Goal: Navigation & Orientation: Understand site structure

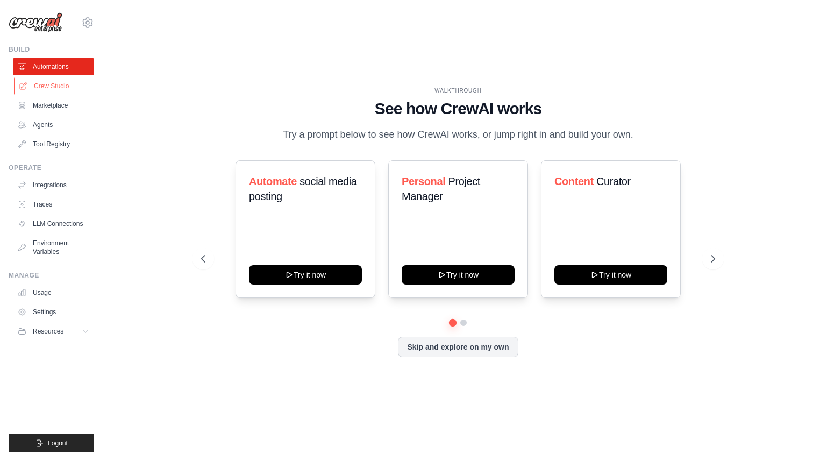
click at [56, 85] on link "Crew Studio" at bounding box center [54, 85] width 81 height 17
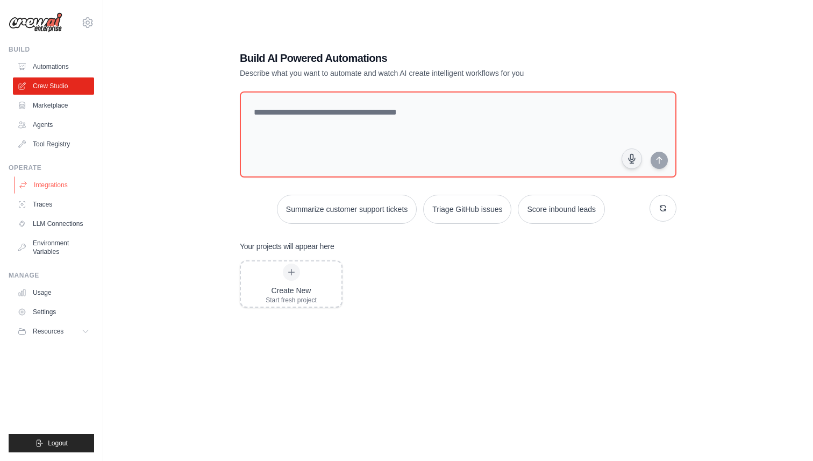
click at [46, 185] on link "Integrations" at bounding box center [54, 184] width 81 height 17
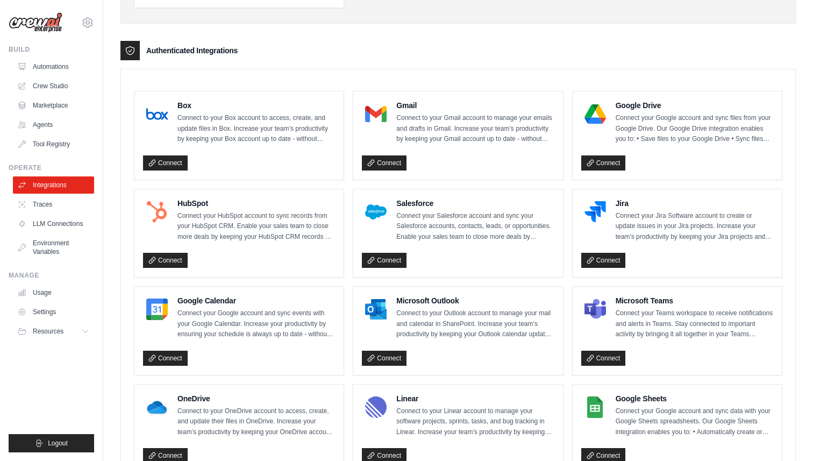
scroll to position [230, 0]
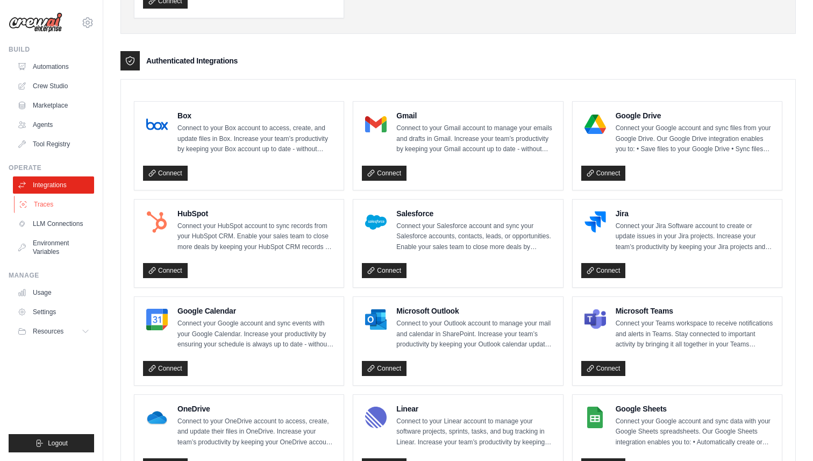
click at [44, 200] on link "Traces" at bounding box center [54, 204] width 81 height 17
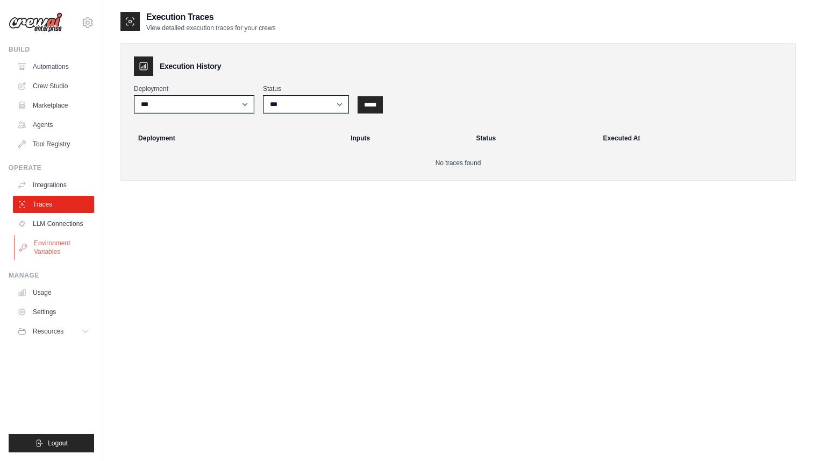
click at [46, 245] on link "Environment Variables" at bounding box center [54, 248] width 81 height 26
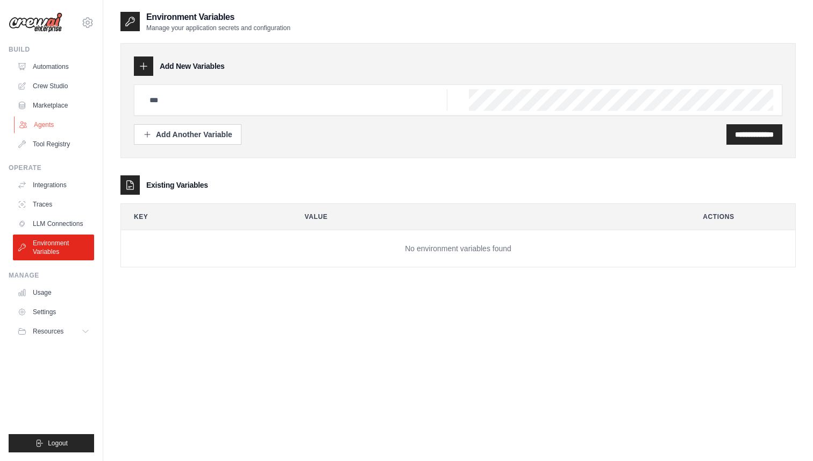
click at [51, 121] on link "Agents" at bounding box center [54, 124] width 81 height 17
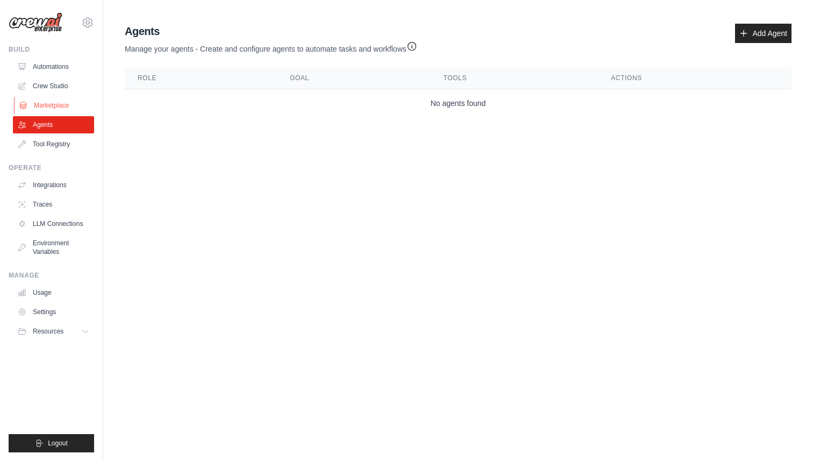
click at [49, 107] on link "Marketplace" at bounding box center [54, 105] width 81 height 17
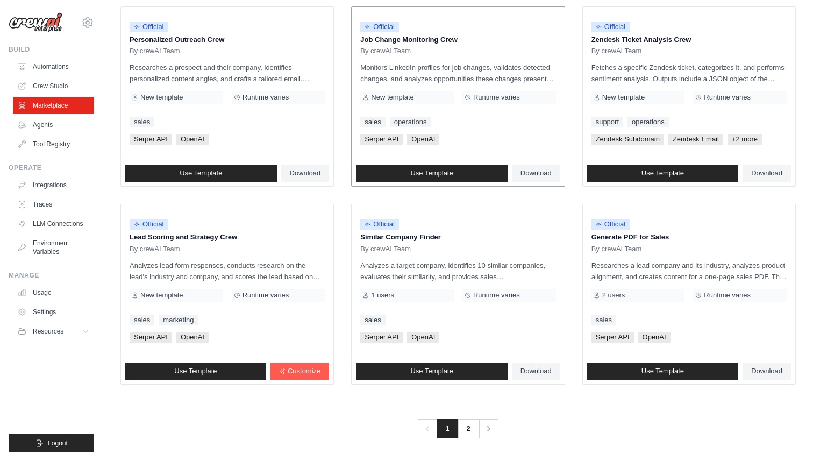
scroll to position [536, 0]
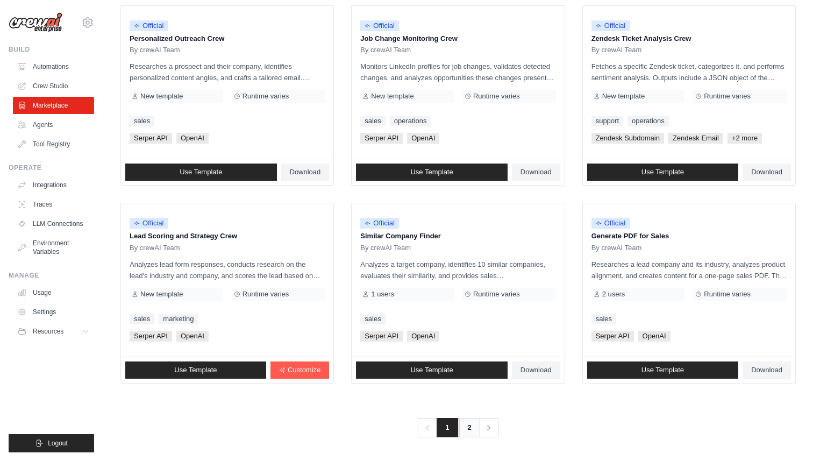
click at [465, 427] on link "2" at bounding box center [470, 427] width 22 height 19
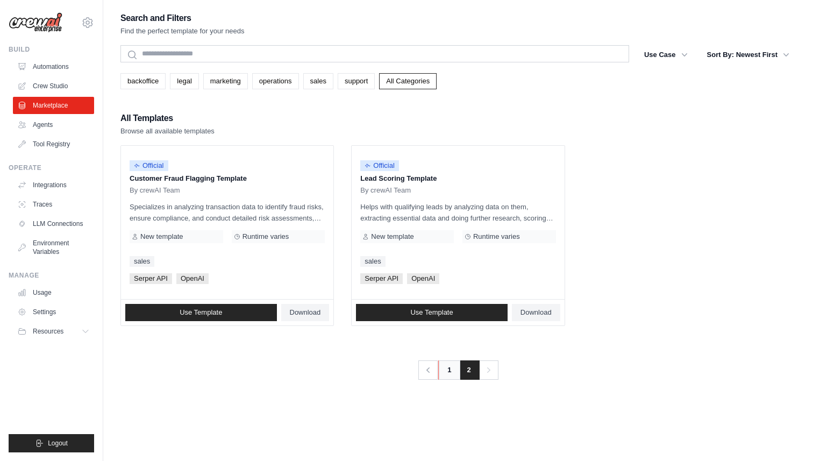
click at [448, 372] on link "1" at bounding box center [449, 369] width 22 height 19
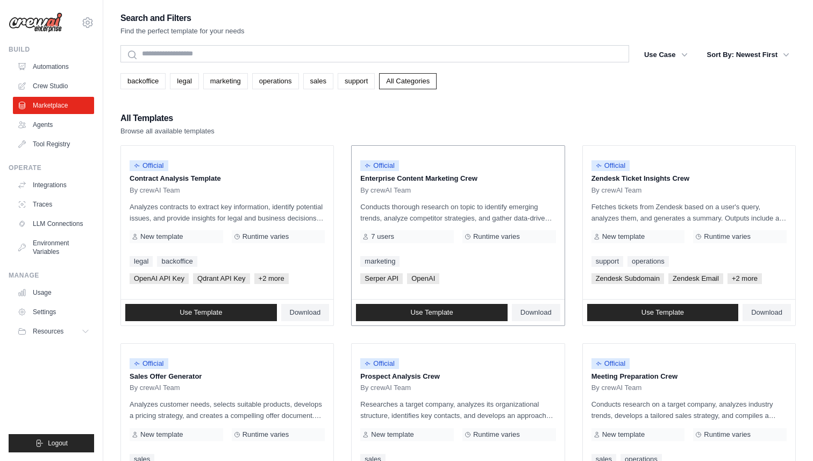
scroll to position [34, 0]
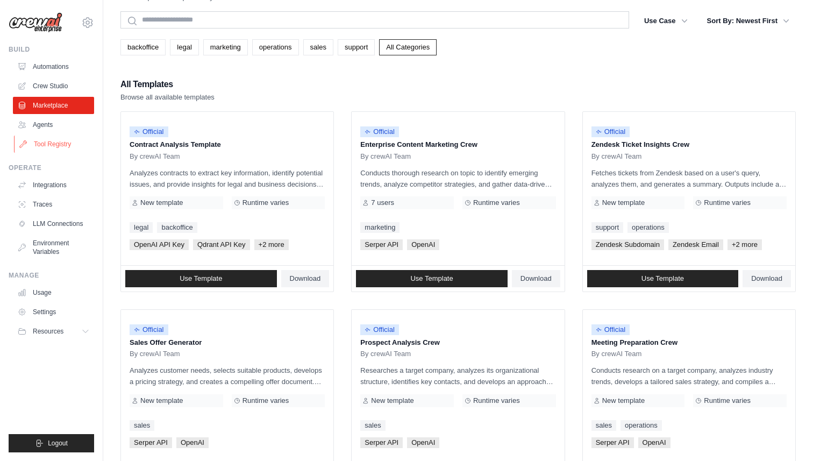
click at [58, 143] on link "Tool Registry" at bounding box center [54, 144] width 81 height 17
